Goal: Information Seeking & Learning: Learn about a topic

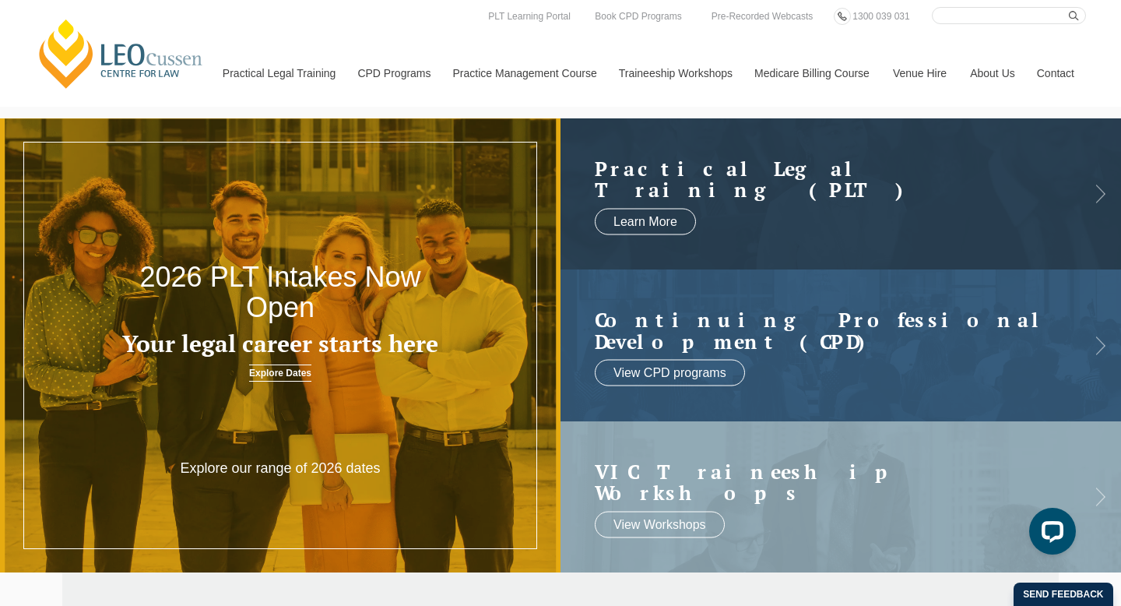
click at [279, 370] on link "Explore Dates" at bounding box center [280, 372] width 62 height 17
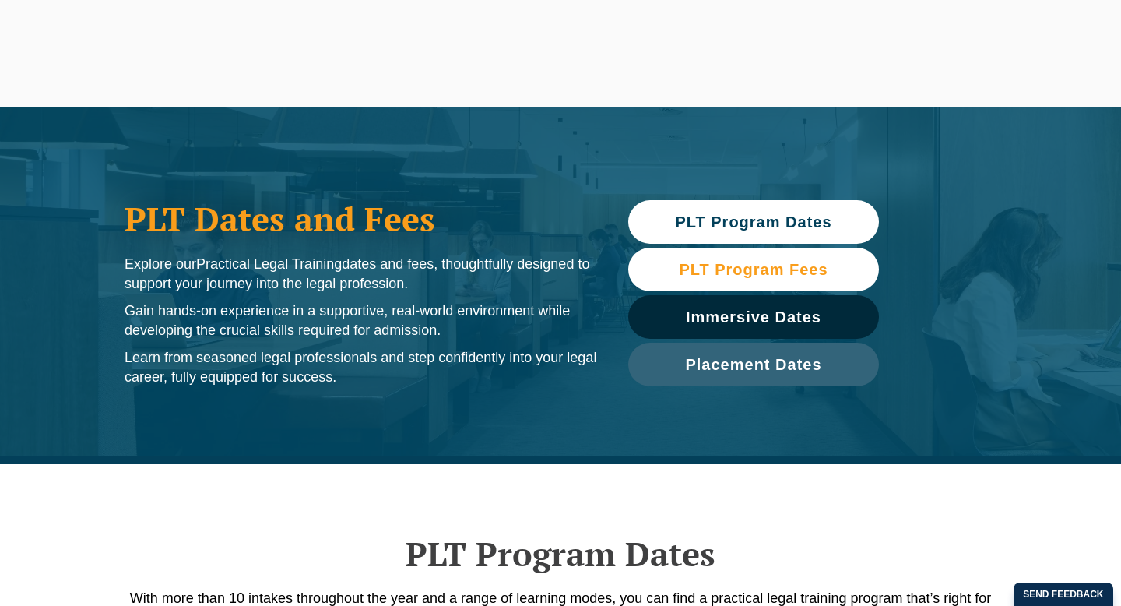
click at [843, 264] on span "PLT Program Fees" at bounding box center [753, 270] width 235 height 16
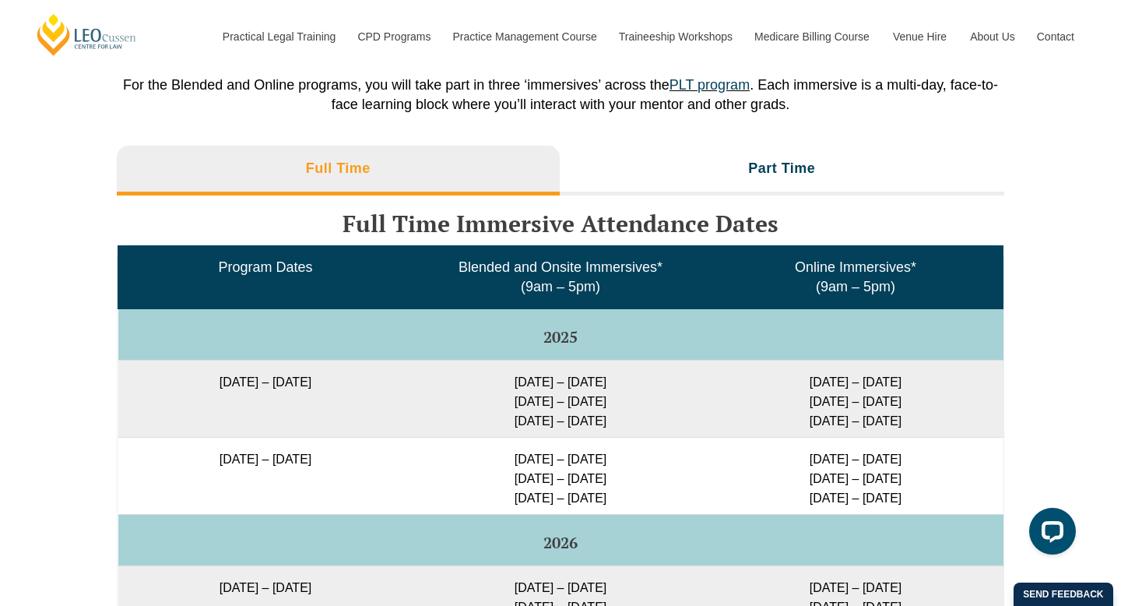
scroll to position [2435, 0]
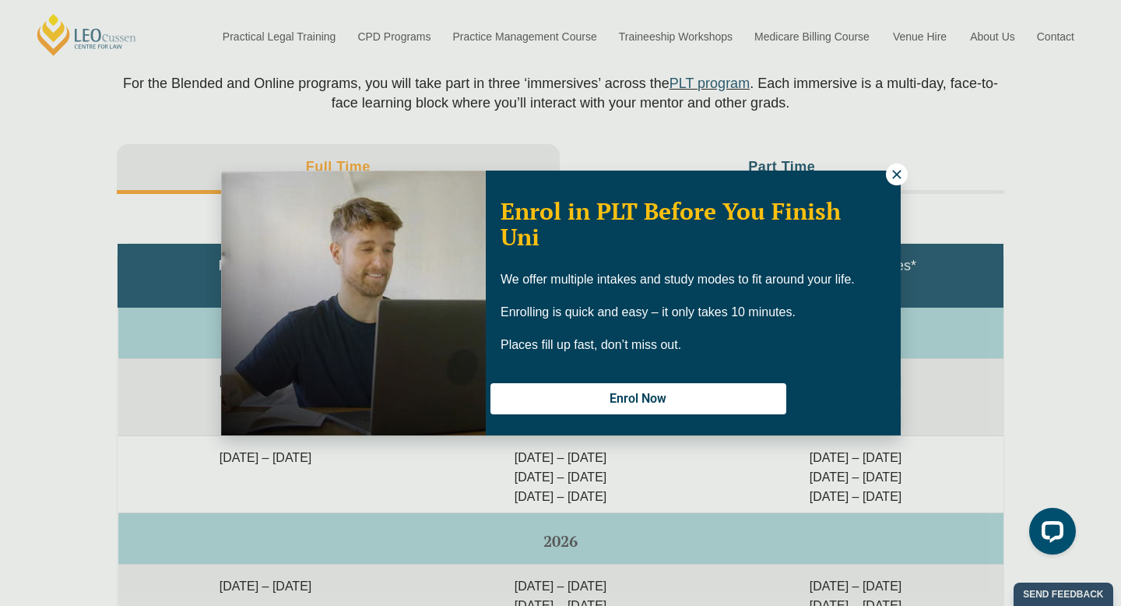
click at [891, 174] on icon at bounding box center [897, 174] width 14 height 14
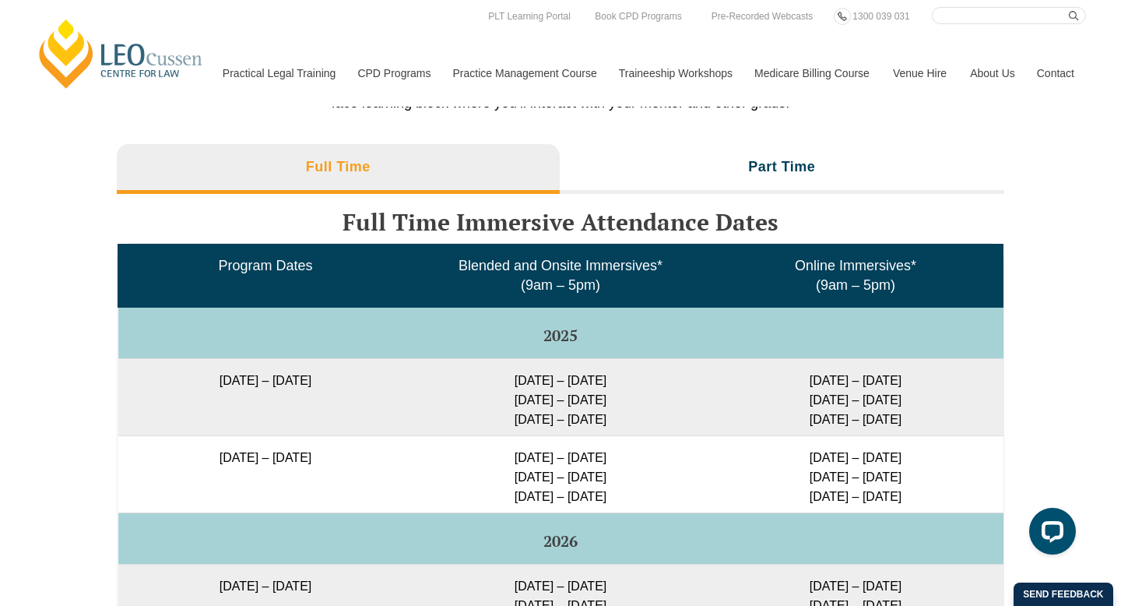
click at [807, 126] on div "Immersive Dates For the Blended and Online programs, you will take part in thre…" at bounding box center [561, 42] width 888 height 187
click at [801, 153] on li "Part Time" at bounding box center [782, 169] width 445 height 50
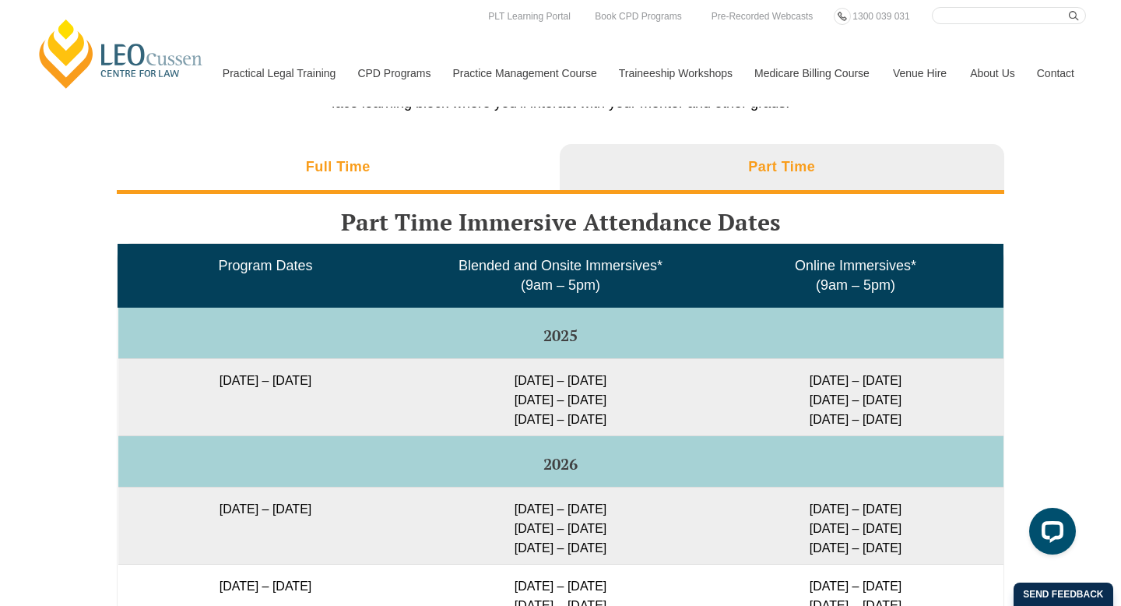
click at [420, 190] on li "Full Time" at bounding box center [338, 169] width 443 height 50
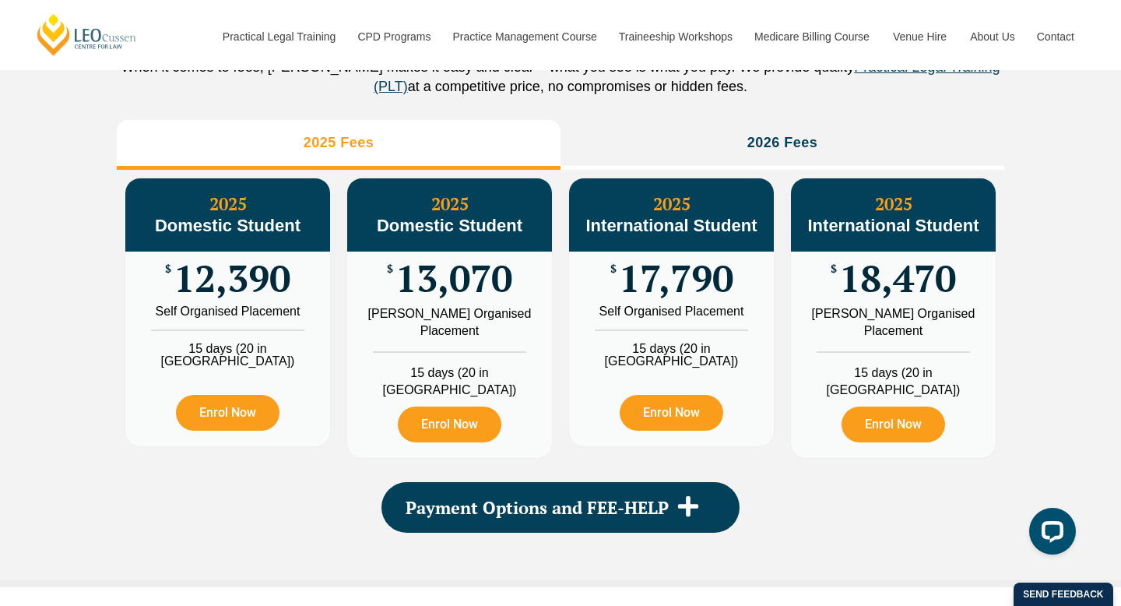
scroll to position [1796, 0]
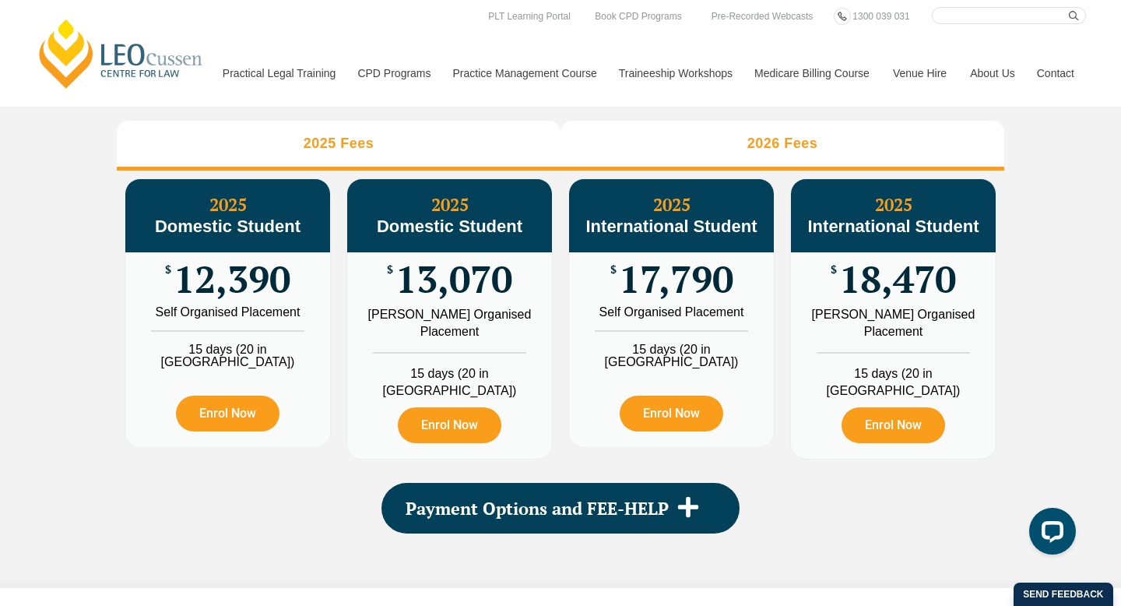
click at [812, 153] on h3 "2026 Fees" at bounding box center [783, 144] width 71 height 18
click at [410, 171] on li "2025 Fees" at bounding box center [339, 146] width 444 height 50
click at [715, 171] on li "2026 Fees" at bounding box center [783, 146] width 444 height 50
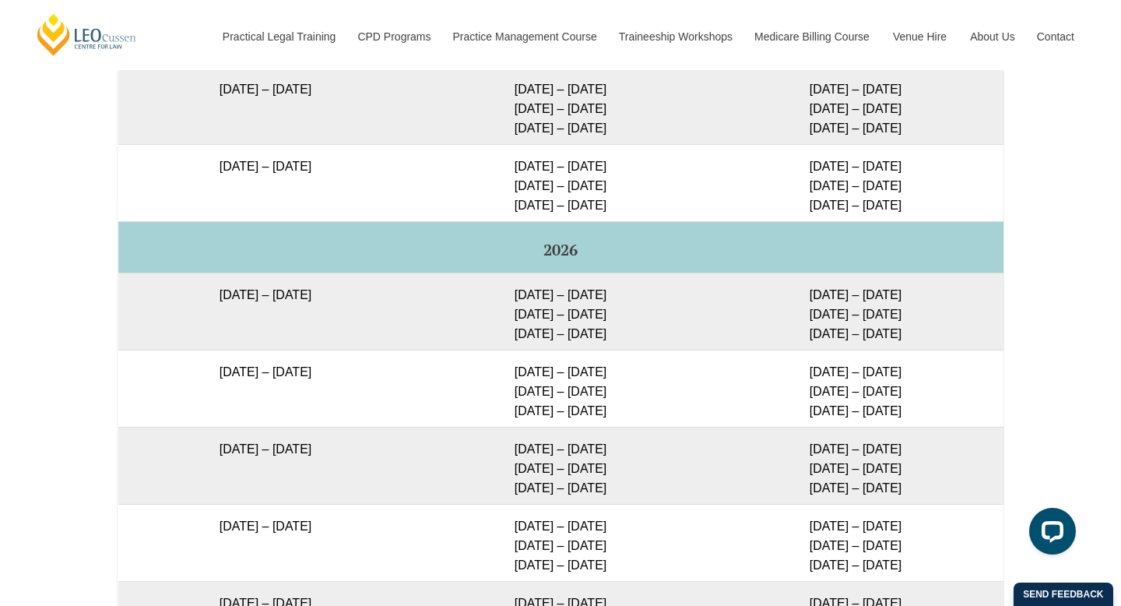
scroll to position [2735, 0]
